Goal: Find contact information: Find contact information

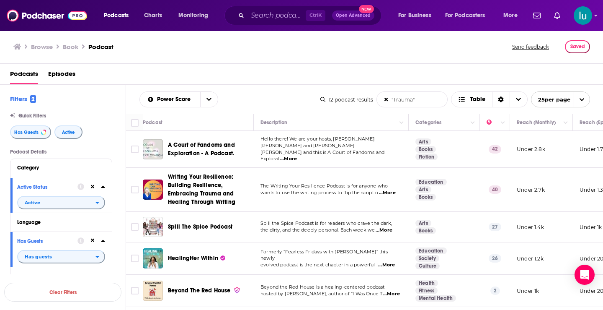
click at [391, 290] on span "...More" at bounding box center [391, 293] width 17 height 7
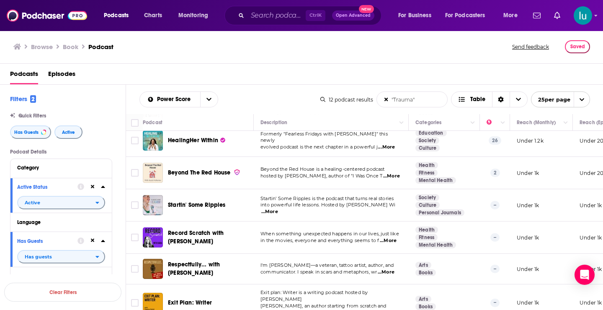
scroll to position [119, 0]
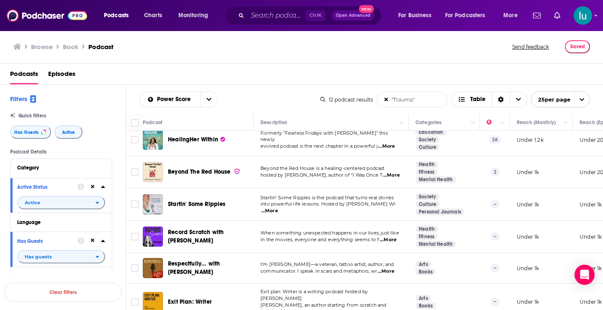
click at [278, 207] on span "...More" at bounding box center [269, 210] width 17 height 7
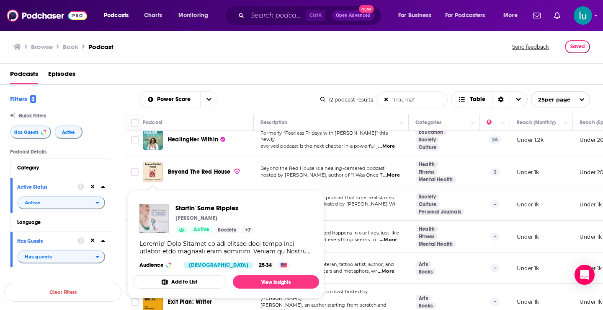
drag, startPoint x: 150, startPoint y: 200, endPoint x: 152, endPoint y: 212, distance: 12.3
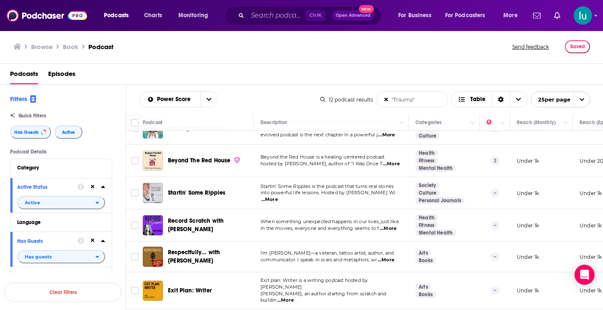
scroll to position [177, 0]
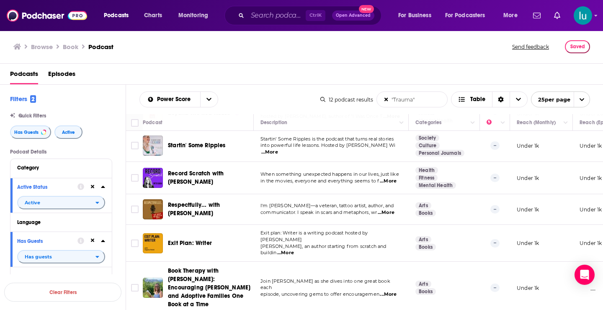
click at [390, 178] on span "...More" at bounding box center [388, 181] width 17 height 7
click at [393, 291] on span "...More" at bounding box center [388, 294] width 17 height 7
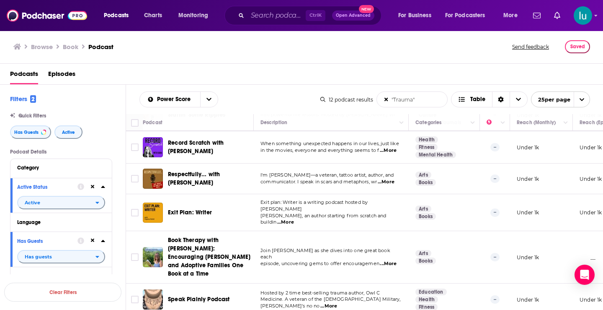
scroll to position [232, 0]
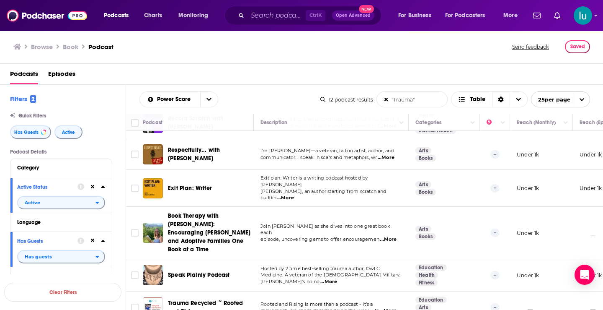
click at [337, 278] on span "...More" at bounding box center [328, 281] width 17 height 7
click at [396, 307] on span "...More" at bounding box center [388, 310] width 17 height 7
drag, startPoint x: 418, startPoint y: 98, endPoint x: 388, endPoint y: 84, distance: 33.0
click at [382, 101] on input ""Trauma"" at bounding box center [412, 99] width 70 height 15
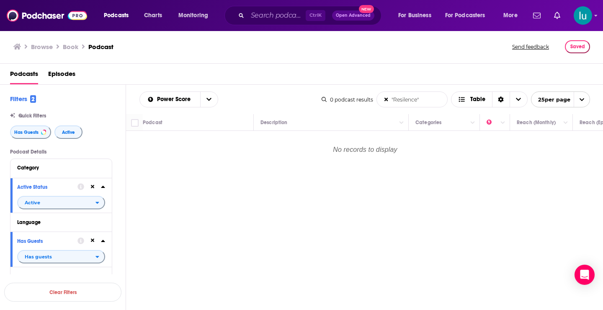
drag, startPoint x: 424, startPoint y: 103, endPoint x: 367, endPoint y: 95, distance: 57.9
click at [367, 95] on div "0 podcast results "Resilence" List Search Input Search the results... Table 25 …" at bounding box center [456, 99] width 269 height 16
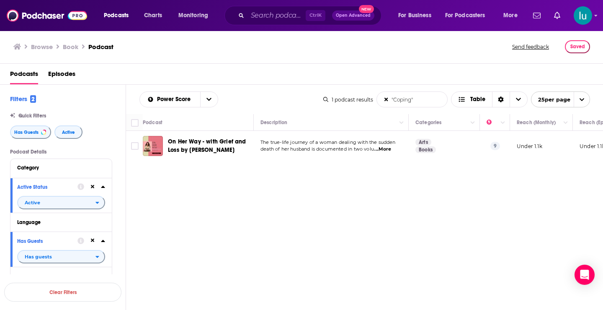
drag, startPoint x: 427, startPoint y: 99, endPoint x: 341, endPoint y: 99, distance: 85.9
click at [341, 99] on div "1 podcast results "Coping" List Search Input Search the results... Table 25 per…" at bounding box center [456, 99] width 267 height 16
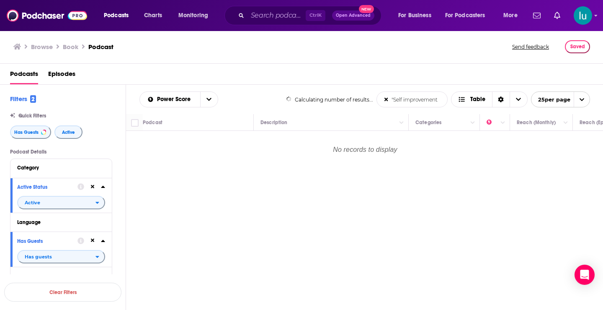
type input ""Self improvement""
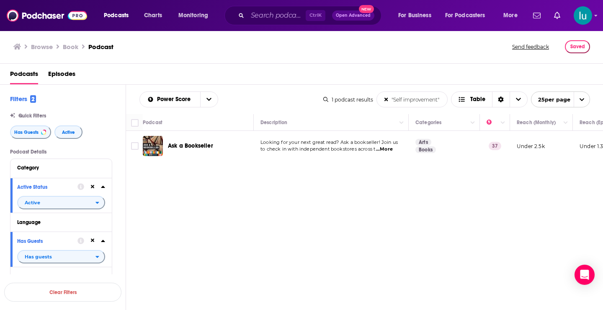
drag, startPoint x: 442, startPoint y: 99, endPoint x: 386, endPoint y: 96, distance: 55.8
click at [386, 96] on input ""Self improvement"" at bounding box center [412, 99] width 70 height 15
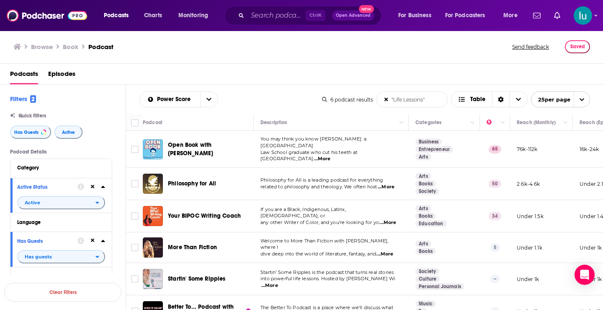
click at [331, 155] on span "...More" at bounding box center [322, 158] width 17 height 7
click at [434, 81] on div "Podcasts Episodes" at bounding box center [303, 75] width 587 height 17
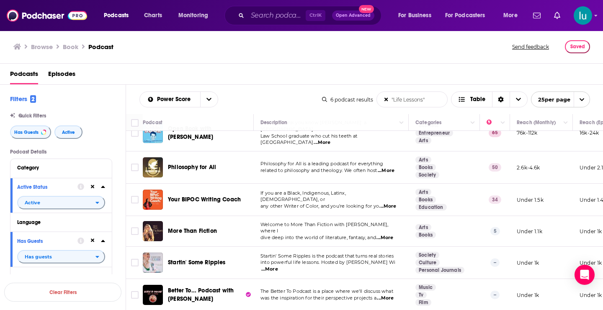
drag, startPoint x: 415, startPoint y: 102, endPoint x: 367, endPoint y: 96, distance: 47.8
click at [355, 99] on div "6 podcast results "Life Lessons" List Search Input Search the results... Table …" at bounding box center [456, 99] width 268 height 16
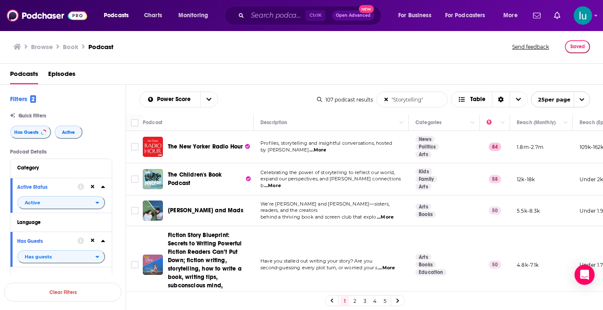
type input ""Storytelling""
click at [310, 151] on span "...More" at bounding box center [318, 150] width 17 height 7
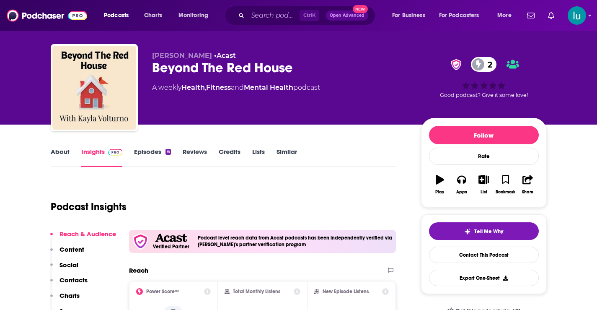
scroll to position [6, 0]
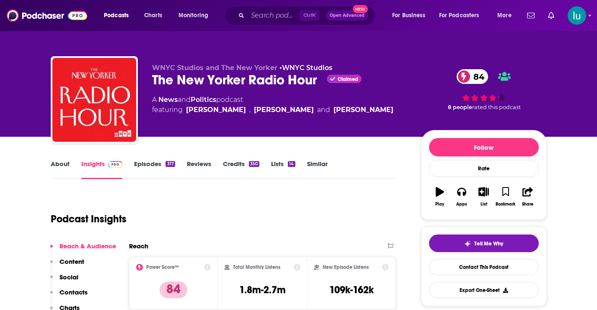
click at [59, 162] on link "About" at bounding box center [60, 169] width 19 height 19
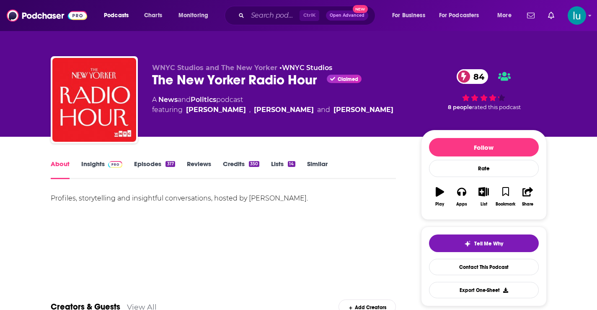
click at [89, 164] on link "Insights" at bounding box center [101, 169] width 41 height 19
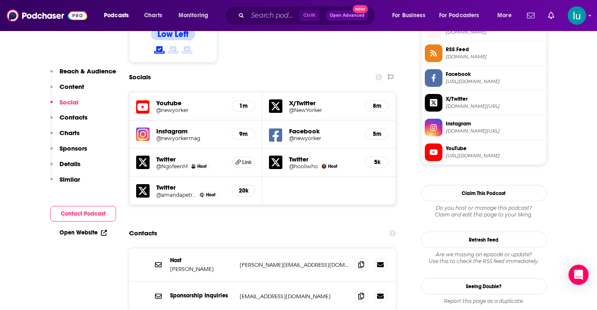
scroll to position [716, 0]
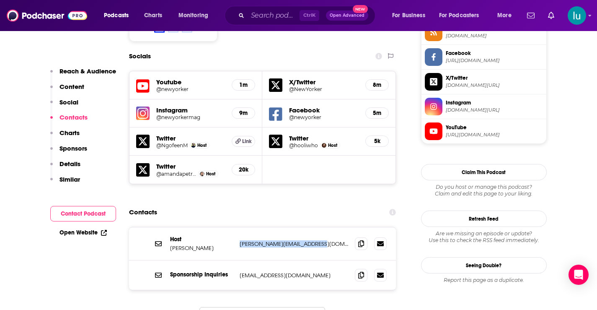
drag, startPoint x: 325, startPoint y: 196, endPoint x: 236, endPoint y: 196, distance: 89.2
click at [236, 227] on div "Host [PERSON_NAME] [PERSON_NAME][EMAIL_ADDRESS][DOMAIN_NAME] [PERSON_NAME][EMAI…" at bounding box center [262, 243] width 267 height 33
copy div "[PERSON_NAME][EMAIL_ADDRESS][DOMAIN_NAME]"
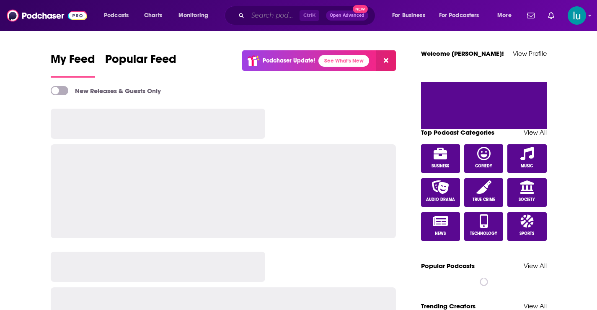
click at [254, 16] on input "Search podcasts, credits, & more..." at bounding box center [274, 15] width 52 height 13
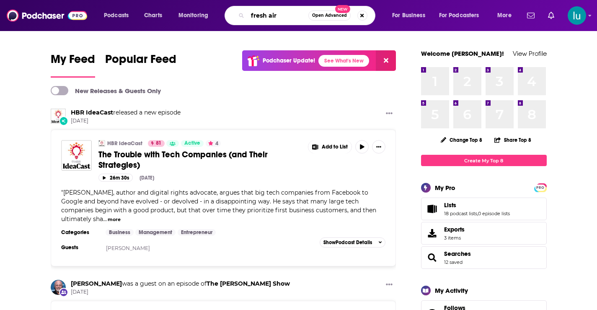
type input "fresh air"
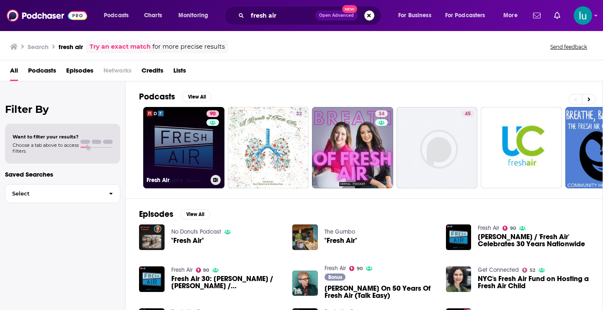
click at [176, 149] on link "90 Fresh Air" at bounding box center [183, 147] width 81 height 81
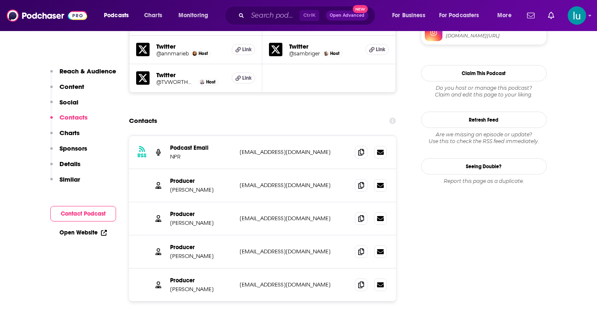
scroll to position [872, 0]
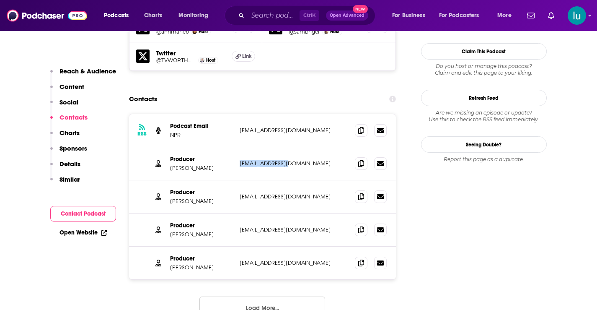
drag, startPoint x: 294, startPoint y: 119, endPoint x: 238, endPoint y: 121, distance: 55.7
click at [238, 147] on div "Producer [PERSON_NAME] [EMAIL_ADDRESS][DOMAIN_NAME] [EMAIL_ADDRESS][DOMAIN_NAME]" at bounding box center [262, 163] width 267 height 33
copy p "[EMAIL_ADDRESS][DOMAIN_NAME]"
drag, startPoint x: 290, startPoint y: 153, endPoint x: 246, endPoint y: 154, distance: 44.0
click at [240, 193] on p "[EMAIL_ADDRESS][DOMAIN_NAME]" at bounding box center [294, 196] width 109 height 7
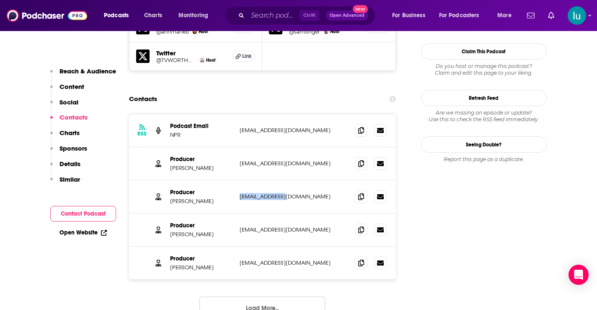
copy p "[EMAIL_ADDRESS][DOMAIN_NAME]"
drag, startPoint x: 290, startPoint y: 83, endPoint x: 235, endPoint y: 85, distance: 54.9
click at [234, 114] on div "RSS Podcast Email NPR [EMAIL_ADDRESS][DOMAIN_NAME] [EMAIL_ADDRESS][DOMAIN_NAME]" at bounding box center [262, 130] width 267 height 33
click at [236, 114] on div "RSS Podcast Email NPR [EMAIL_ADDRESS][DOMAIN_NAME] [EMAIL_ADDRESS][DOMAIN_NAME]" at bounding box center [262, 130] width 267 height 33
click at [282, 127] on p "[EMAIL_ADDRESS][DOMAIN_NAME]" at bounding box center [294, 130] width 109 height 7
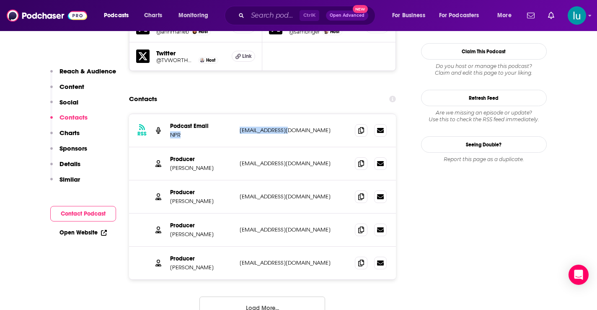
copy div "NPR [EMAIL_ADDRESS][DOMAIN_NAME]"
drag, startPoint x: 284, startPoint y: 186, endPoint x: 258, endPoint y: 186, distance: 26.8
click at [237, 213] on div "Producer [PERSON_NAME] [EMAIL_ADDRESS][DOMAIN_NAME] [EMAIL_ADDRESS][DOMAIN_NAME]" at bounding box center [262, 229] width 267 height 33
copy p "[EMAIL_ADDRESS][DOMAIN_NAME]"
drag, startPoint x: 293, startPoint y: 221, endPoint x: 253, endPoint y: 221, distance: 39.4
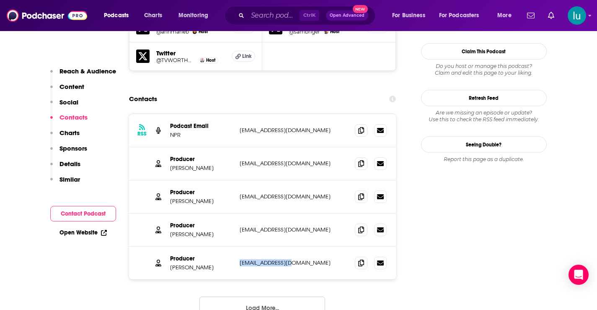
click at [237, 246] on div "Producer [PERSON_NAME] [EMAIL_ADDRESS][DOMAIN_NAME] [EMAIL_ADDRESS][DOMAIN_NAME]" at bounding box center [262, 262] width 267 height 33
copy p "[EMAIL_ADDRESS][DOMAIN_NAME]"
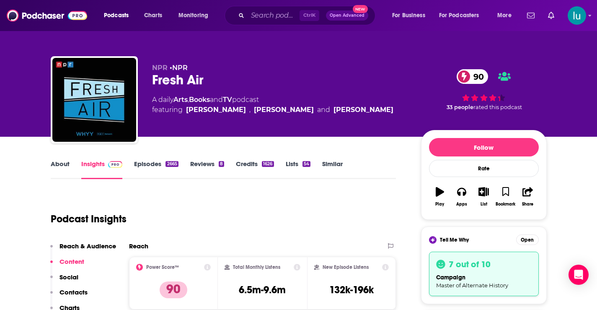
scroll to position [28, 0]
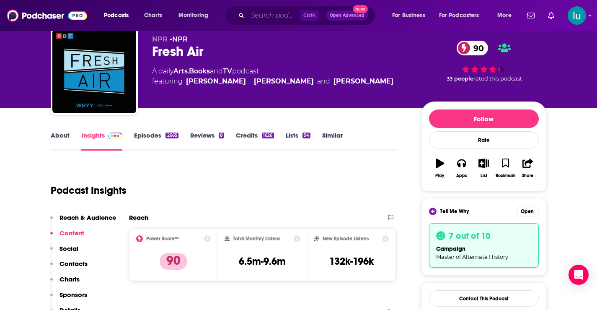
click at [280, 18] on input "Search podcasts, credits, & more..." at bounding box center [274, 15] width 52 height 13
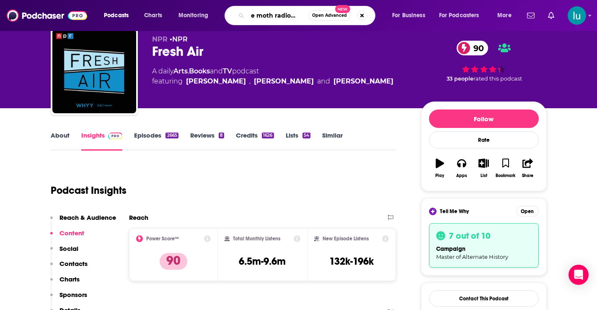
type input "the moth radio hour"
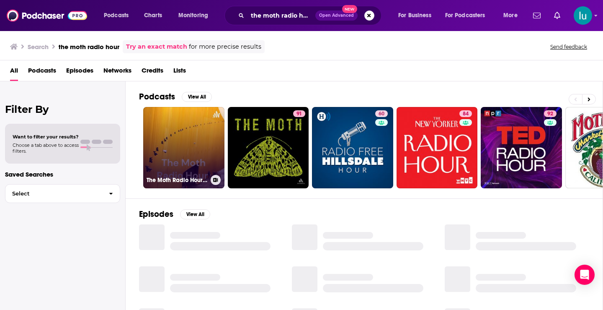
click at [176, 134] on link "The Moth Radio Hour : The Love Hurts SLAM" at bounding box center [183, 147] width 81 height 81
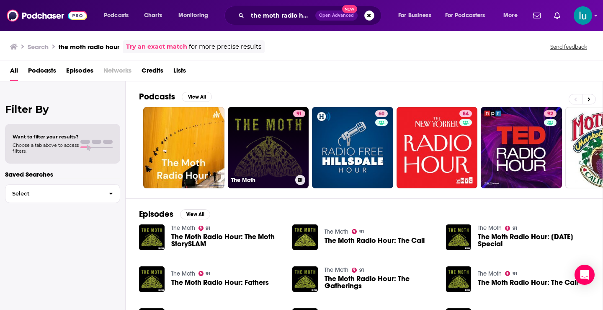
click at [280, 146] on link "91 The Moth" at bounding box center [268, 147] width 81 height 81
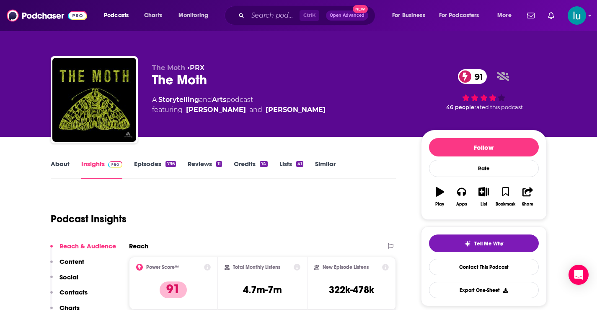
click at [61, 163] on link "About" at bounding box center [60, 169] width 19 height 19
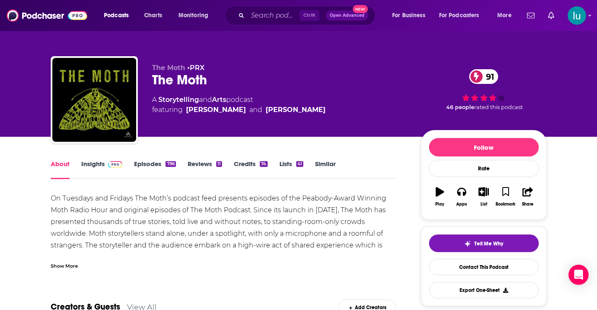
click at [88, 163] on link "Insights" at bounding box center [101, 169] width 41 height 19
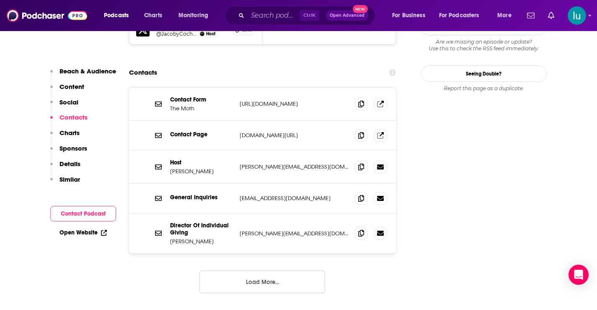
scroll to position [786, 0]
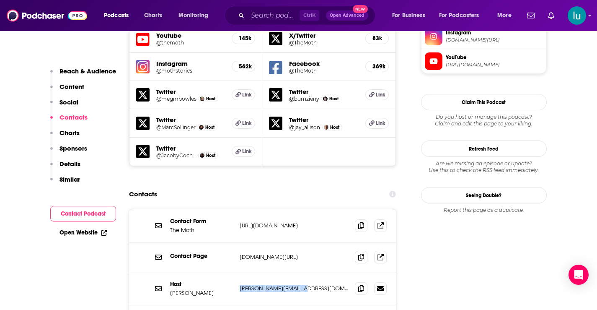
drag, startPoint x: 305, startPoint y: 232, endPoint x: 238, endPoint y: 237, distance: 67.2
click at [238, 272] on div "Host [PERSON_NAME] [PERSON_NAME][EMAIL_ADDRESS][DOMAIN_NAME] [PERSON_NAME][EMAI…" at bounding box center [262, 288] width 267 height 33
copy p "[PERSON_NAME][EMAIL_ADDRESS][DOMAIN_NAME]"
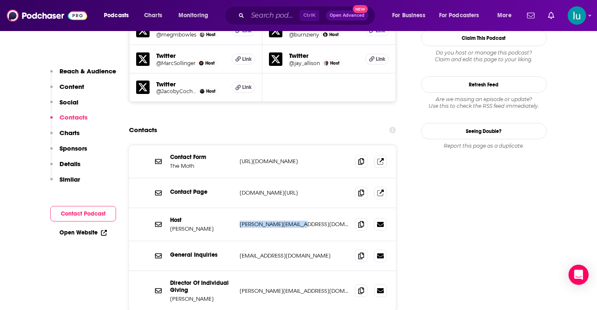
scroll to position [857, 0]
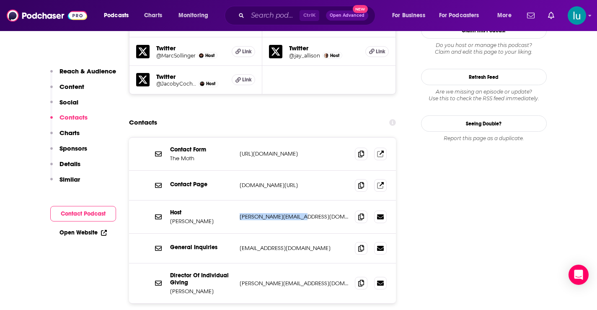
drag, startPoint x: 315, startPoint y: 101, endPoint x: 251, endPoint y: 103, distance: 63.3
click at [233, 137] on div "Contact Form The Moth [URL][DOMAIN_NAME] [URL][DOMAIN_NAME]" at bounding box center [262, 153] width 267 height 33
copy div "[URL][DOMAIN_NAME]"
click at [264, 11] on input "Search podcasts, credits, & more..." at bounding box center [274, 15] width 52 height 13
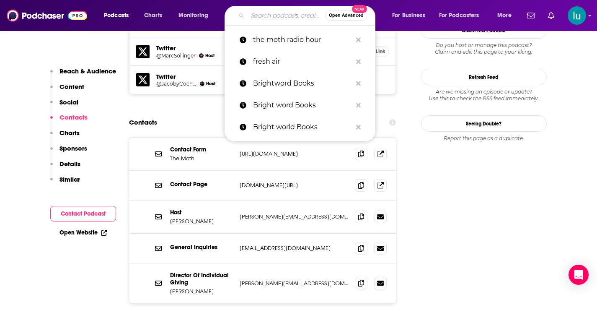
paste input "StoryCorps"
type input "StoryCorps"
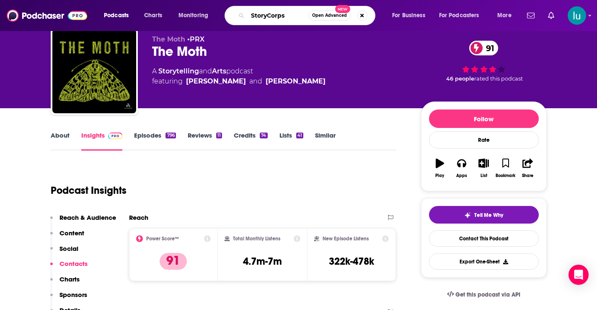
scroll to position [0, 0]
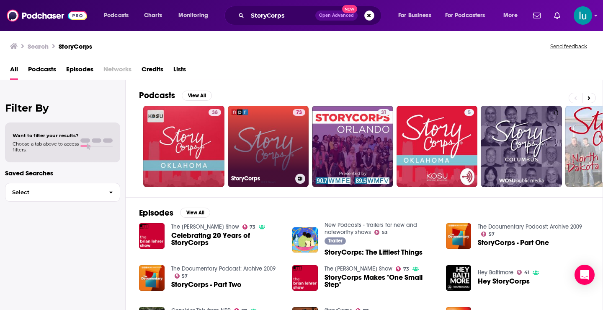
click at [261, 144] on link "73 StoryCorps" at bounding box center [268, 146] width 81 height 81
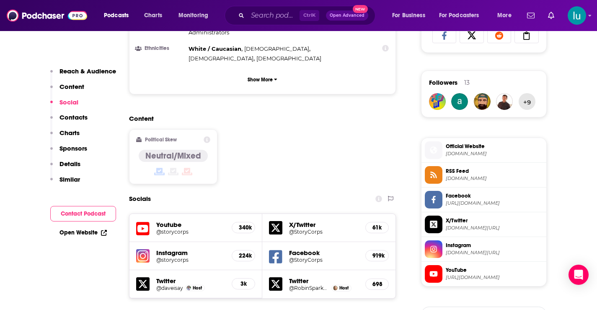
scroll to position [669, 0]
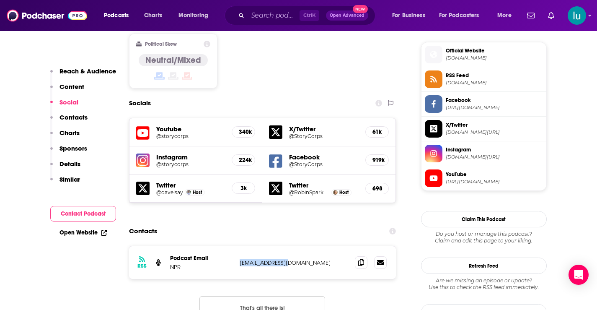
drag, startPoint x: 291, startPoint y: 213, endPoint x: 235, endPoint y: 218, distance: 56.8
click at [235, 246] on div "RSS Podcast Email NPR [EMAIL_ADDRESS][DOMAIN_NAME] [EMAIL_ADDRESS][DOMAIN_NAME]" at bounding box center [262, 262] width 267 height 33
copy div "[EMAIL_ADDRESS][DOMAIN_NAME]"
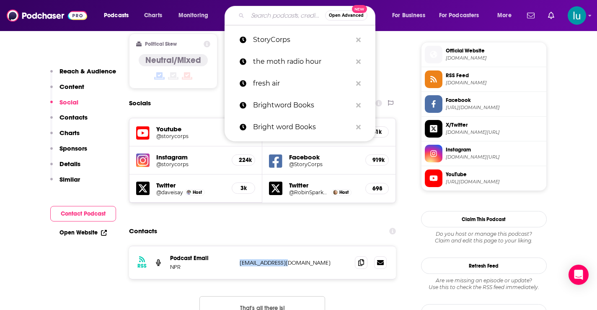
click at [271, 16] on input "Search podcasts, credits, & more..." at bounding box center [286, 15] width 77 height 13
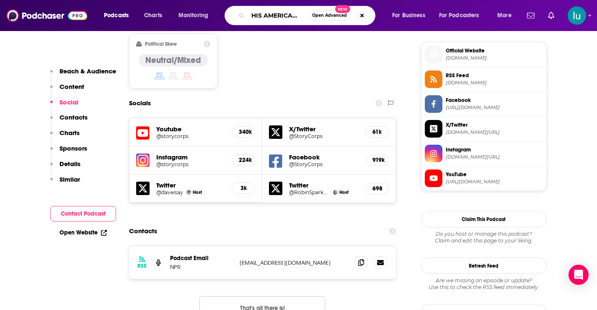
scroll to position [0, 11]
type input "THIS AMERICAN LIFE"
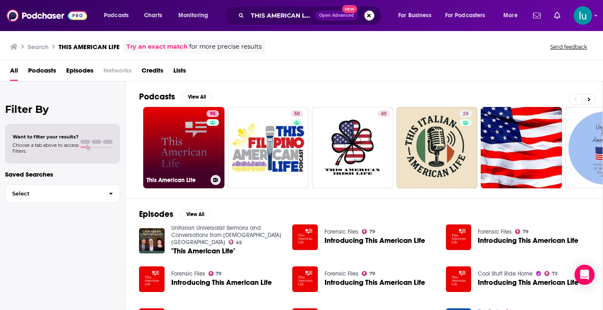
click at [180, 141] on link "95 This American Life" at bounding box center [183, 147] width 81 height 81
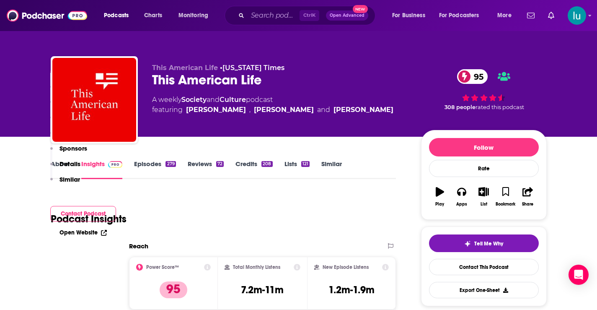
scroll to position [847, 0]
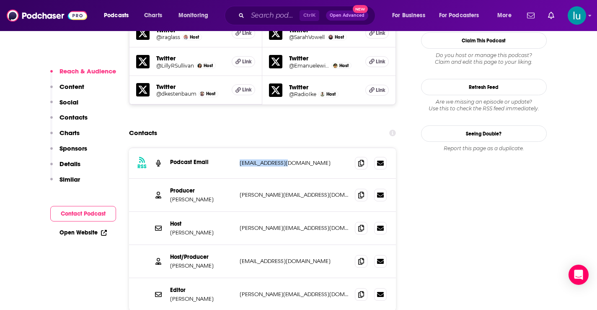
drag, startPoint x: 288, startPoint y: 112, endPoint x: 238, endPoint y: 110, distance: 50.7
click at [238, 148] on div "RSS Podcast Email [EMAIL_ADDRESS][DOMAIN_NAME] [EMAIL_ADDRESS][DOMAIN_NAME]" at bounding box center [262, 163] width 267 height 31
copy p "[EMAIL_ADDRESS][DOMAIN_NAME]"
drag, startPoint x: 284, startPoint y: 142, endPoint x: 238, endPoint y: 142, distance: 45.7
click at [238, 178] on div "Producer [PERSON_NAME] [PERSON_NAME][EMAIL_ADDRESS][DOMAIN_NAME] [PERSON_NAME][…" at bounding box center [262, 194] width 267 height 33
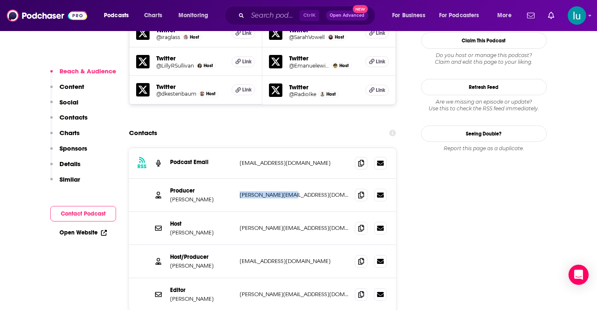
copy p "[PERSON_NAME][EMAIL_ADDRESS][DOMAIN_NAME]"
drag, startPoint x: 286, startPoint y: 175, endPoint x: 248, endPoint y: 178, distance: 38.7
click at [234, 212] on div "Host [PERSON_NAME] [PERSON_NAME][EMAIL_ADDRESS][DOMAIN_NAME] [PERSON_NAME][EMAI…" at bounding box center [262, 228] width 267 height 33
drag, startPoint x: 284, startPoint y: 210, endPoint x: 242, endPoint y: 210, distance: 42.7
click at [237, 245] on div "Host/Producer [PERSON_NAME] [EMAIL_ADDRESS][DOMAIN_NAME] [EMAIL_ADDRESS][DOMAIN…" at bounding box center [262, 261] width 267 height 33
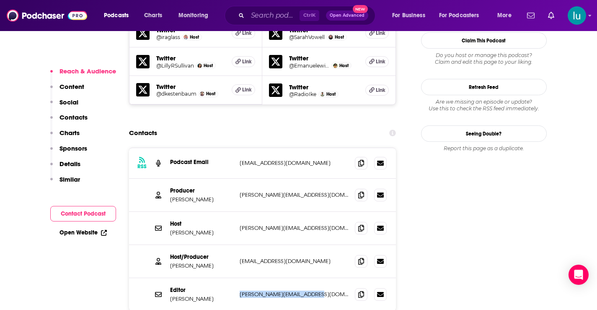
drag, startPoint x: 312, startPoint y: 240, endPoint x: 239, endPoint y: 243, distance: 73.4
click at [240, 290] on p "[PERSON_NAME][EMAIL_ADDRESS][DOMAIN_NAME]" at bounding box center [294, 293] width 109 height 7
click at [302, 15] on span "Ctrl K" at bounding box center [310, 15] width 20 height 11
click at [267, 15] on input "Search podcasts, credits, & more..." at bounding box center [274, 15] width 52 height 13
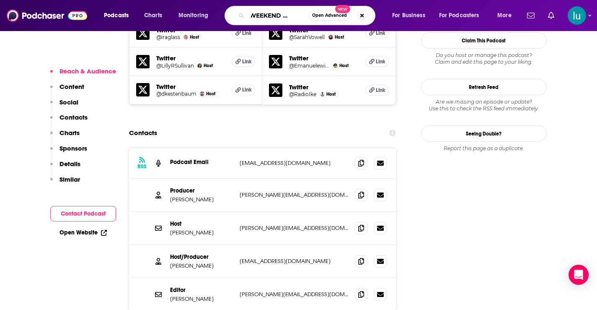
type input "npr WEEKEND EDITION"
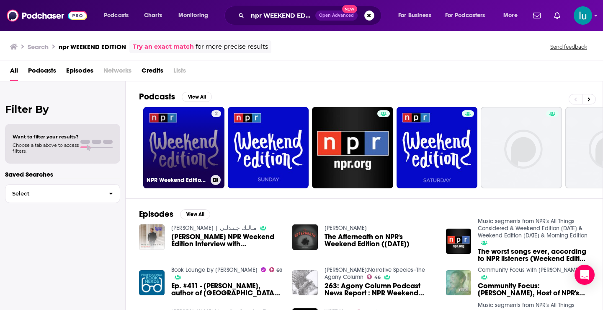
click at [178, 136] on link "2 NPR Weekend Edition [DATE]" at bounding box center [183, 147] width 81 height 81
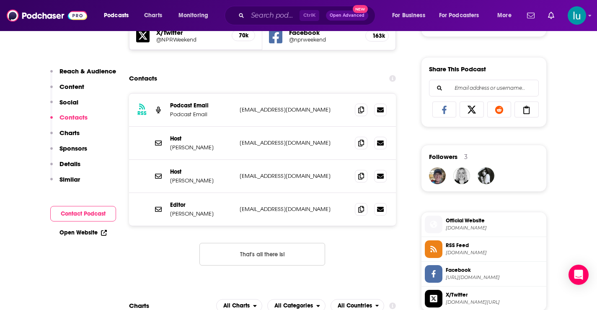
scroll to position [507, 0]
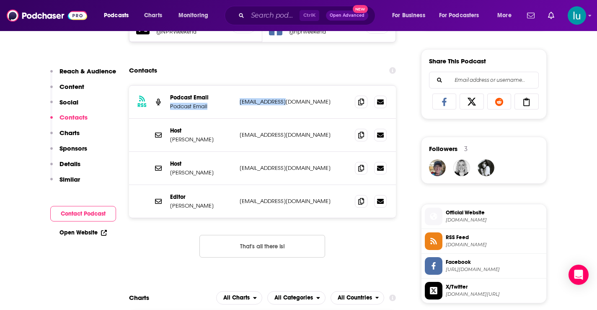
drag, startPoint x: 292, startPoint y: 101, endPoint x: 239, endPoint y: 101, distance: 53.6
click at [235, 101] on div "RSS Podcast Email Podcast Email [EMAIL_ADDRESS][DOMAIN_NAME] [EMAIL_ADDRESS][DO…" at bounding box center [262, 101] width 267 height 33
drag, startPoint x: 322, startPoint y: 136, endPoint x: 239, endPoint y: 132, distance: 83.4
click at [239, 132] on div "Host [PERSON_NAME] [PERSON_NAME][EMAIL_ADDRESS][DOMAIN_NAME] [EMAIL_ADDRESS][DO…" at bounding box center [262, 135] width 267 height 33
drag, startPoint x: 288, startPoint y: 168, endPoint x: 239, endPoint y: 168, distance: 49.0
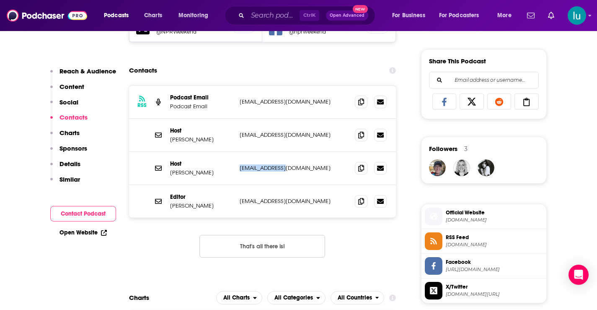
click at [239, 168] on div "Host [PERSON_NAME] [PERSON_NAME][EMAIL_ADDRESS][DOMAIN_NAME] [EMAIL_ADDRESS][DO…" at bounding box center [262, 168] width 267 height 33
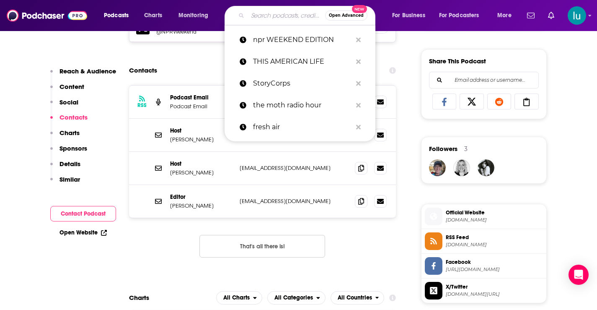
click at [267, 15] on input "Search podcasts, credits, & more..." at bounding box center [286, 15] width 77 height 13
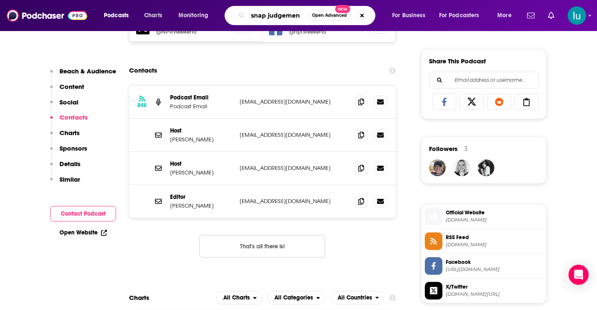
type input "snap judgement"
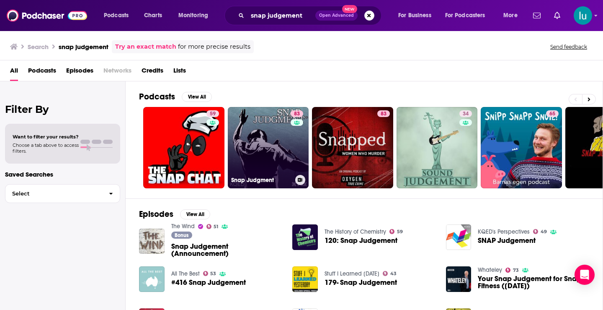
click at [272, 137] on link "83 Snap Judgment" at bounding box center [268, 147] width 81 height 81
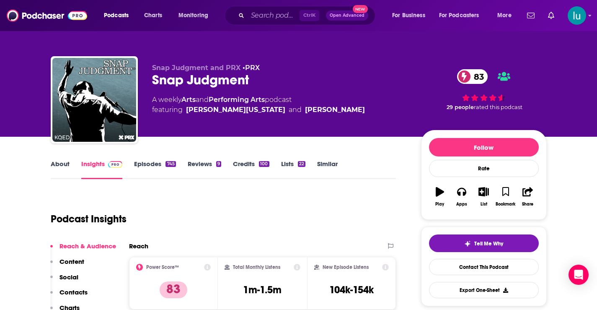
click at [62, 164] on link "About" at bounding box center [60, 169] width 19 height 19
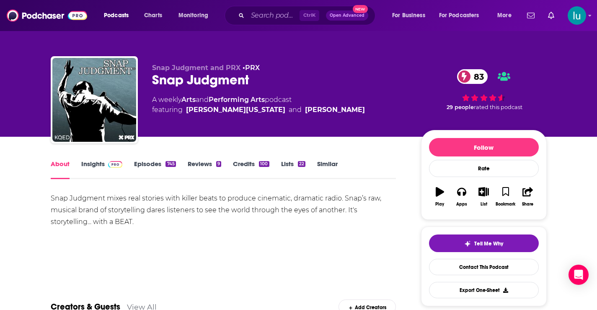
click at [91, 165] on link "Insights" at bounding box center [101, 169] width 41 height 19
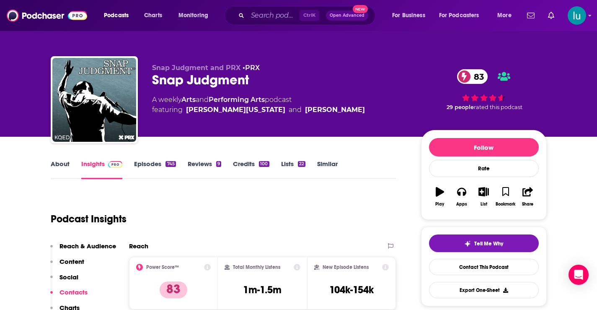
click at [141, 163] on link "Episodes 745" at bounding box center [154, 169] width 41 height 19
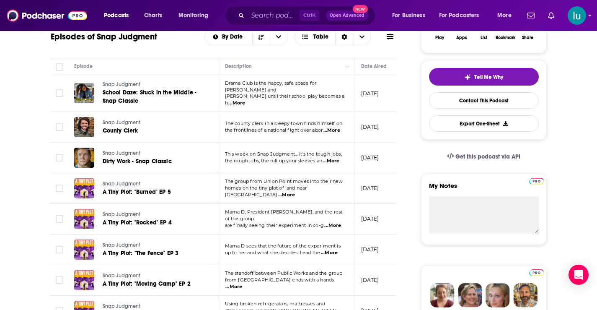
scroll to position [170, 0]
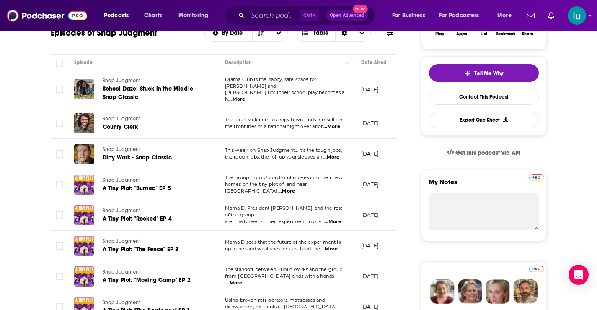
click at [242, 279] on span "...More" at bounding box center [233, 282] width 17 height 7
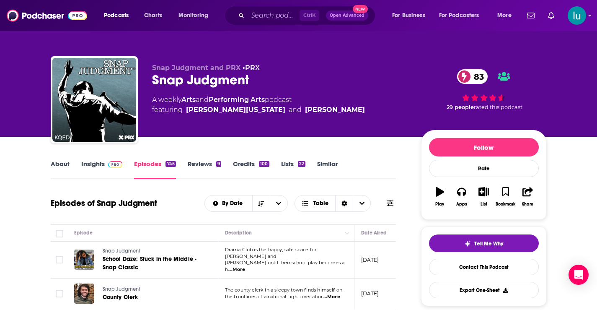
click at [245, 266] on span "...More" at bounding box center [236, 269] width 17 height 7
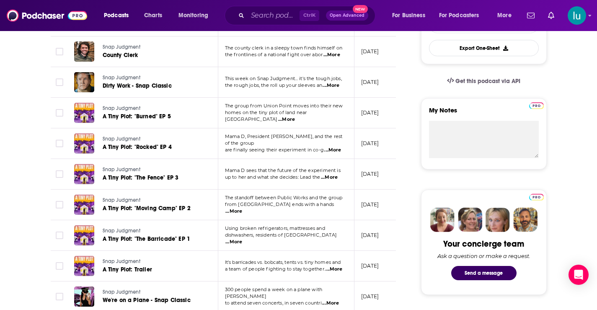
scroll to position [249, 0]
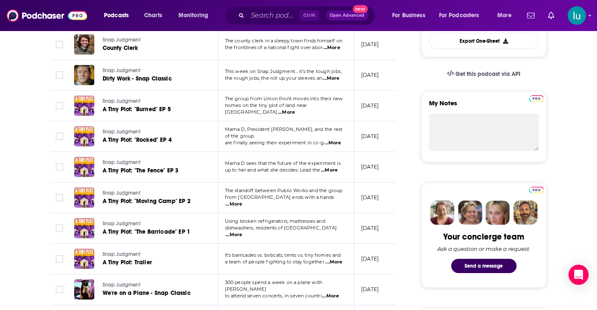
click at [242, 231] on span "...More" at bounding box center [233, 234] width 17 height 7
click at [366, 244] on td "[DATE]" at bounding box center [381, 258] width 54 height 31
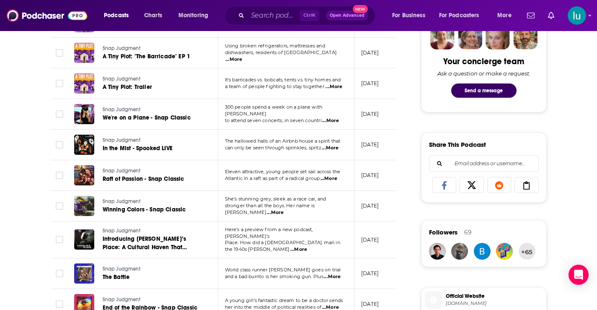
scroll to position [431, 0]
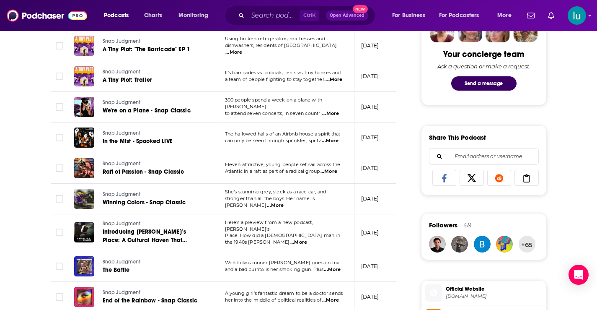
click at [284, 202] on span "...More" at bounding box center [275, 205] width 17 height 7
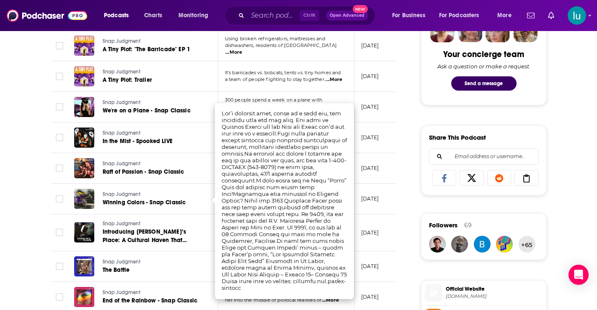
click at [428, 276] on div "Follow Rate Play Apps List Bookmark Share Tell Me Why Contact This Podcast Expo…" at bounding box center [484, 259] width 126 height 1121
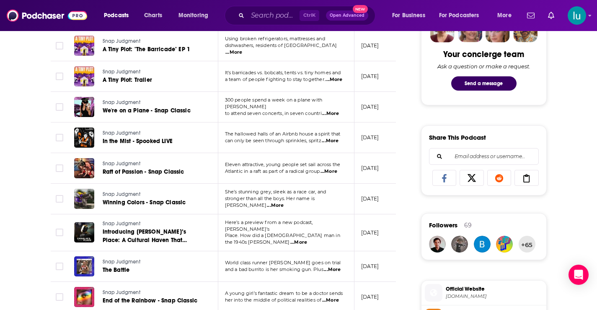
click at [331, 297] on span "...More" at bounding box center [330, 300] width 17 height 7
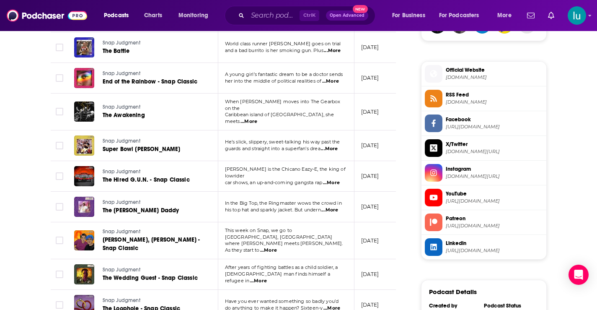
scroll to position [651, 0]
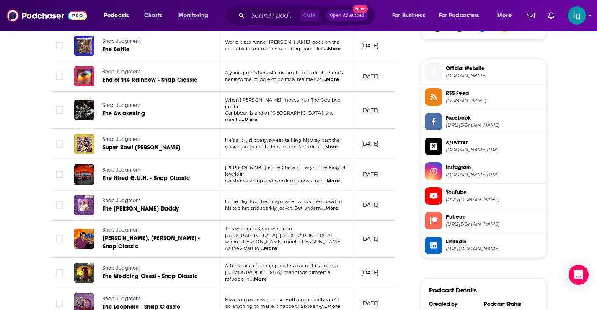
click at [335, 303] on span "...More" at bounding box center [331, 306] width 17 height 7
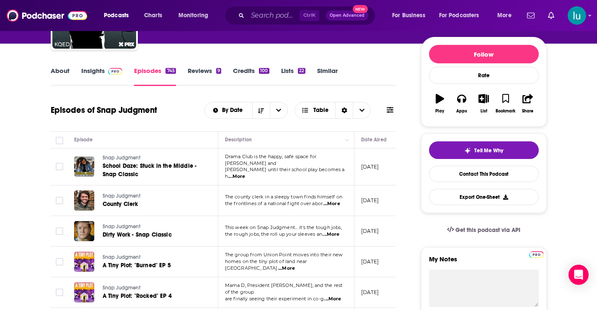
scroll to position [0, 0]
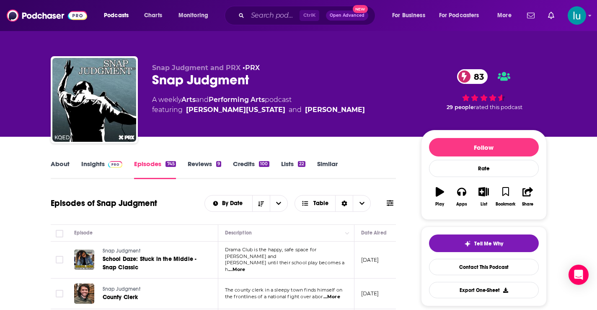
click at [90, 165] on link "Insights" at bounding box center [101, 169] width 41 height 19
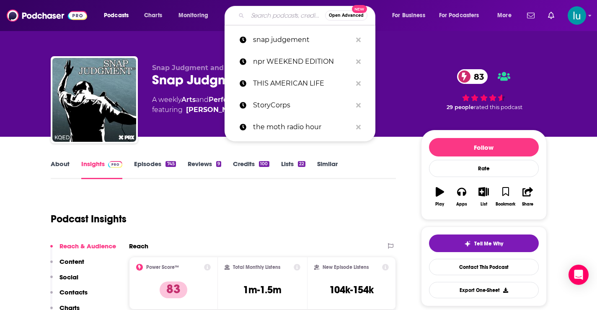
click at [283, 12] on input "Search podcasts, credits, & more..." at bounding box center [286, 15] width 77 height 13
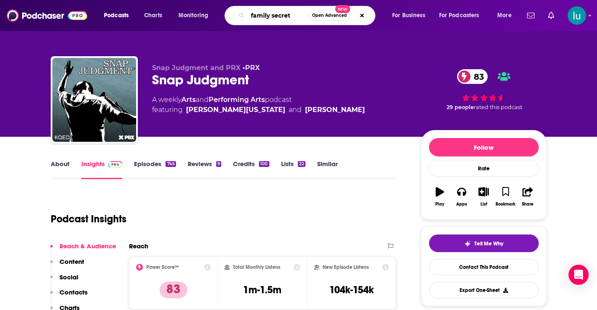
type input "family secrets"
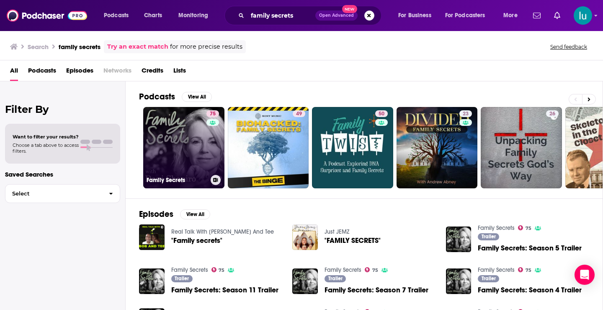
click at [187, 145] on link "75 Family Secrets" at bounding box center [183, 147] width 81 height 81
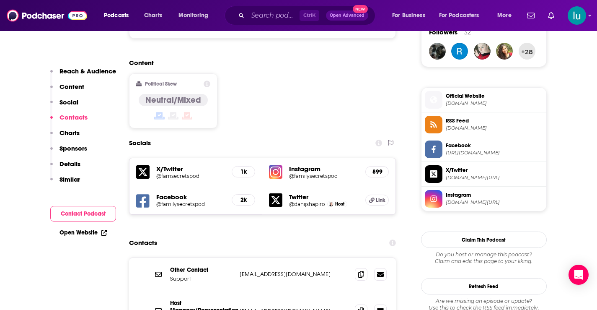
scroll to position [672, 0]
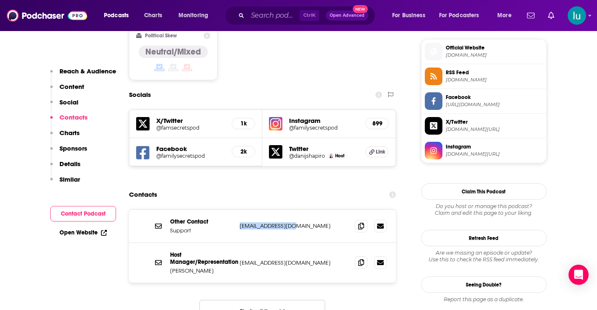
drag, startPoint x: 292, startPoint y: 181, endPoint x: 239, endPoint y: 185, distance: 53.4
click at [240, 222] on p "[EMAIL_ADDRESS][DOMAIN_NAME]" at bounding box center [294, 225] width 109 height 7
drag, startPoint x: 240, startPoint y: 220, endPoint x: 339, endPoint y: 220, distance: 99.7
click at [339, 259] on p "[EMAIL_ADDRESS][DOMAIN_NAME]" at bounding box center [294, 262] width 109 height 7
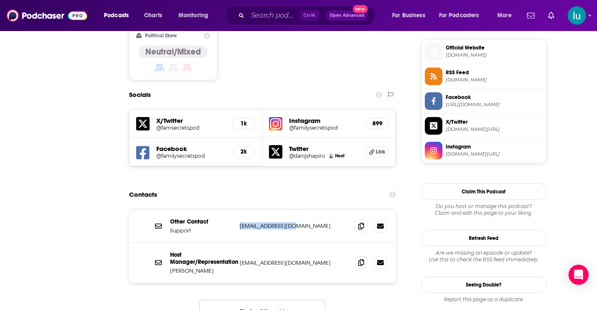
scroll to position [0, 0]
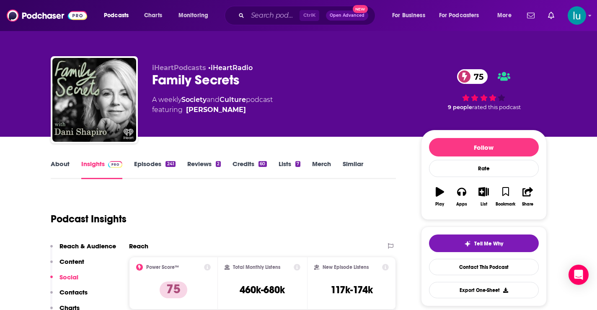
click at [59, 163] on link "About" at bounding box center [60, 169] width 19 height 19
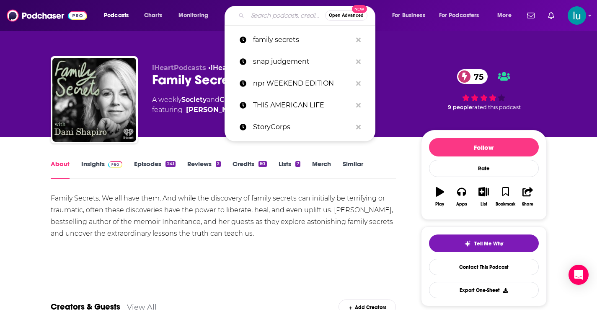
click at [284, 20] on input "Search podcasts, credits, & more..." at bounding box center [286, 15] width 77 height 13
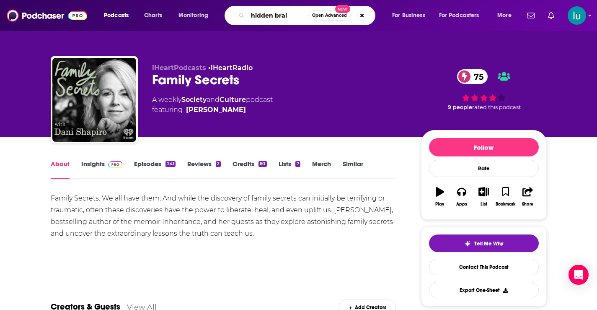
type input "hidden brain"
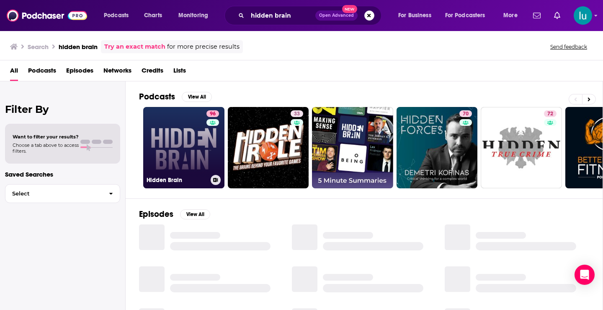
click at [168, 149] on link "96 Hidden Brain" at bounding box center [183, 147] width 81 height 81
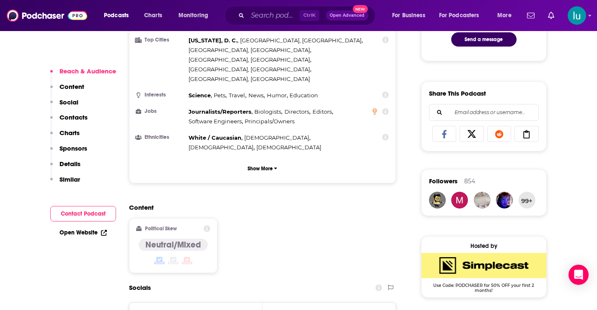
scroll to position [813, 0]
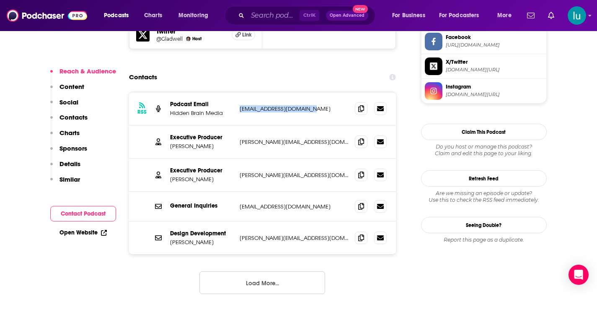
drag, startPoint x: 309, startPoint y: 69, endPoint x: 237, endPoint y: 76, distance: 72.4
click at [238, 92] on div "RSS Podcast Email Hidden Brain Media [EMAIL_ADDRESS][DOMAIN_NAME] [EMAIL_ADDRES…" at bounding box center [262, 108] width 267 height 33
drag, startPoint x: 300, startPoint y: 103, endPoint x: 249, endPoint y: 111, distance: 51.7
click at [239, 125] on div "Executive Producer [PERSON_NAME] [PERSON_NAME][EMAIL_ADDRESS][DOMAIN_NAME] [PER…" at bounding box center [262, 141] width 267 height 33
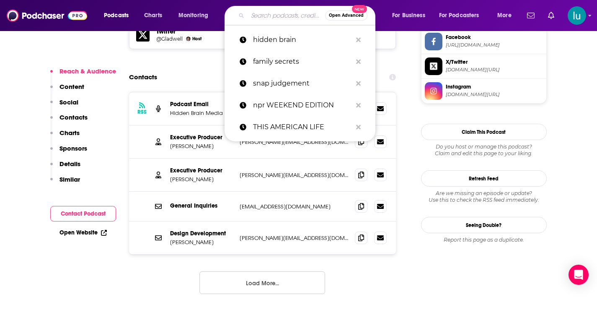
click at [250, 12] on input "Search podcasts, credits, & more..." at bounding box center [286, 15] width 77 height 13
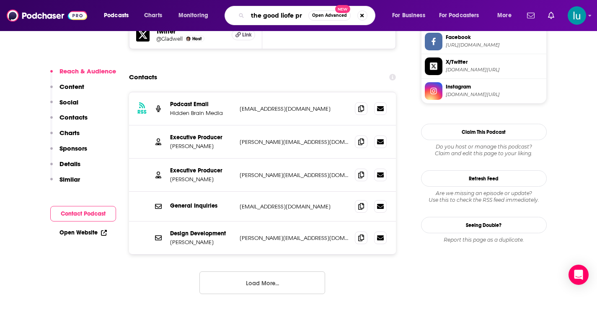
scroll to position [0, 0]
type input "the good life project"
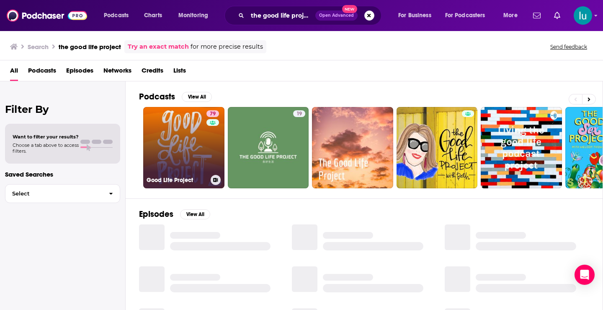
click at [185, 143] on link "79 Good Life Project" at bounding box center [183, 147] width 81 height 81
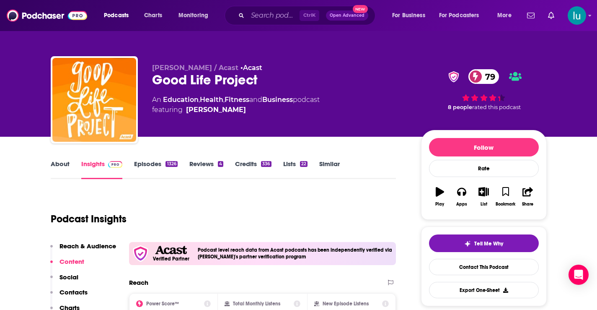
click at [62, 162] on link "About" at bounding box center [60, 169] width 19 height 19
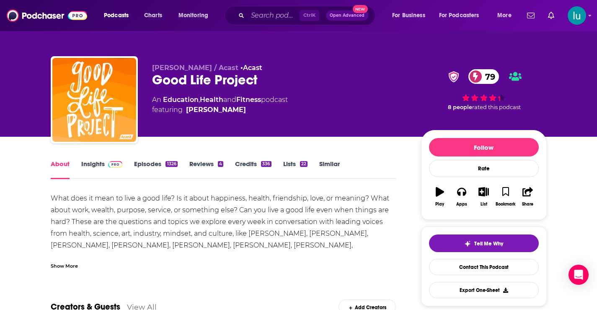
click at [88, 163] on link "Insights" at bounding box center [101, 169] width 41 height 19
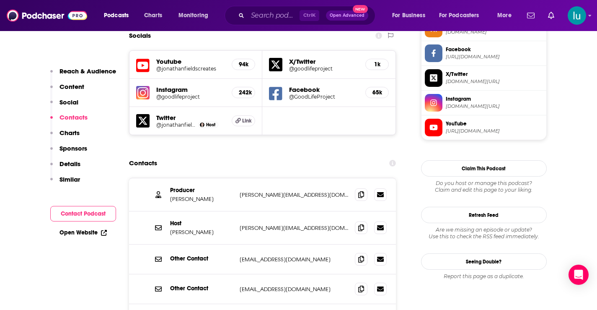
scroll to position [803, 0]
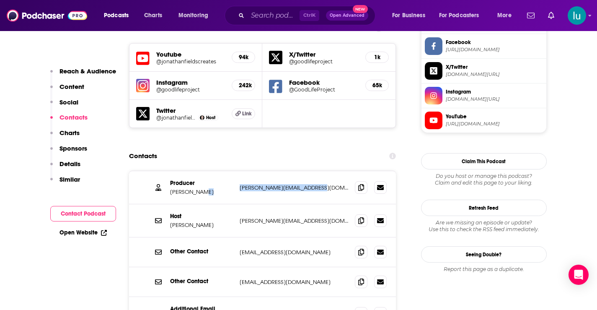
drag, startPoint x: 318, startPoint y: 137, endPoint x: 235, endPoint y: 149, distance: 84.2
click at [235, 171] on div "Producer [PERSON_NAME] [PERSON_NAME][EMAIL_ADDRESS][DOMAIN_NAME] [PERSON_NAME][…" at bounding box center [262, 187] width 267 height 33
drag, startPoint x: 322, startPoint y: 167, endPoint x: 260, endPoint y: 174, distance: 62.4
click at [237, 204] on div "Host [PERSON_NAME] [PERSON_NAME][EMAIL_ADDRESS][DOMAIN_NAME] [PERSON_NAME][EMAI…" at bounding box center [262, 220] width 267 height 33
